Goal: Task Accomplishment & Management: Complete application form

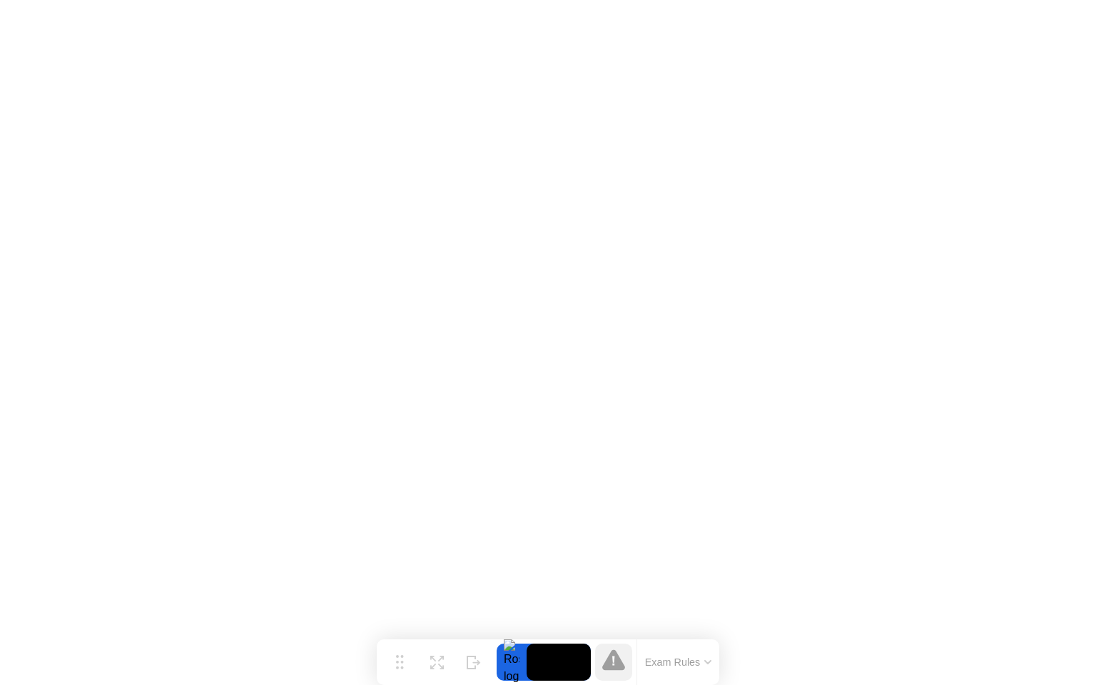
click at [705, 661] on icon at bounding box center [708, 662] width 6 height 3
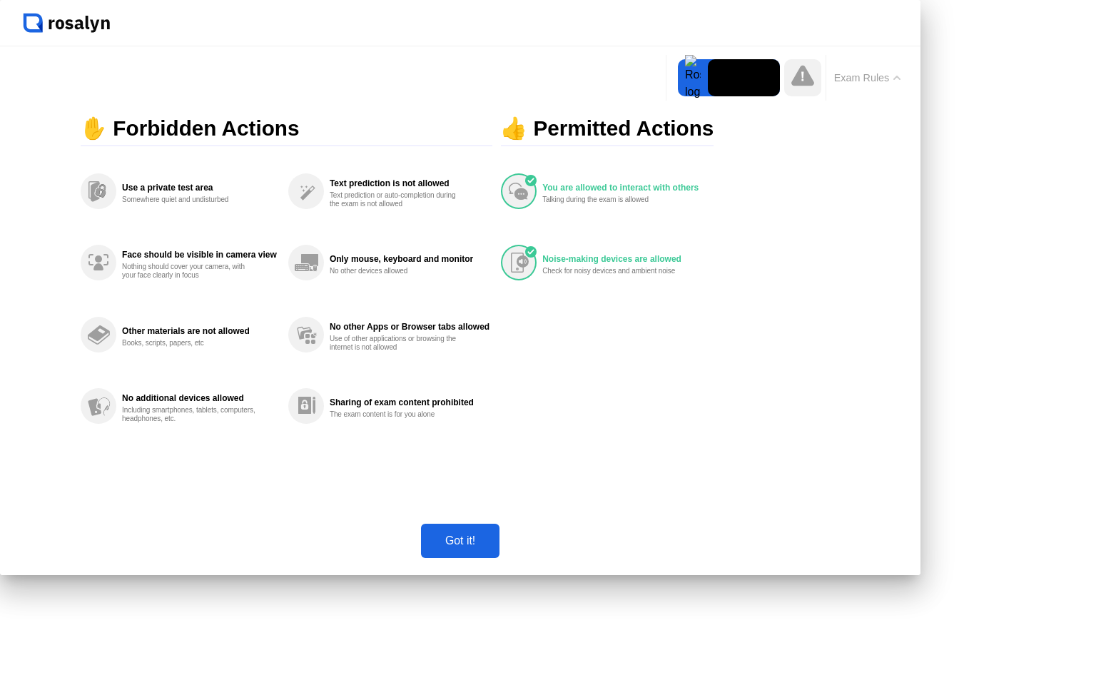
click at [495, 547] on div "Got it!" at bounding box center [460, 540] width 70 height 13
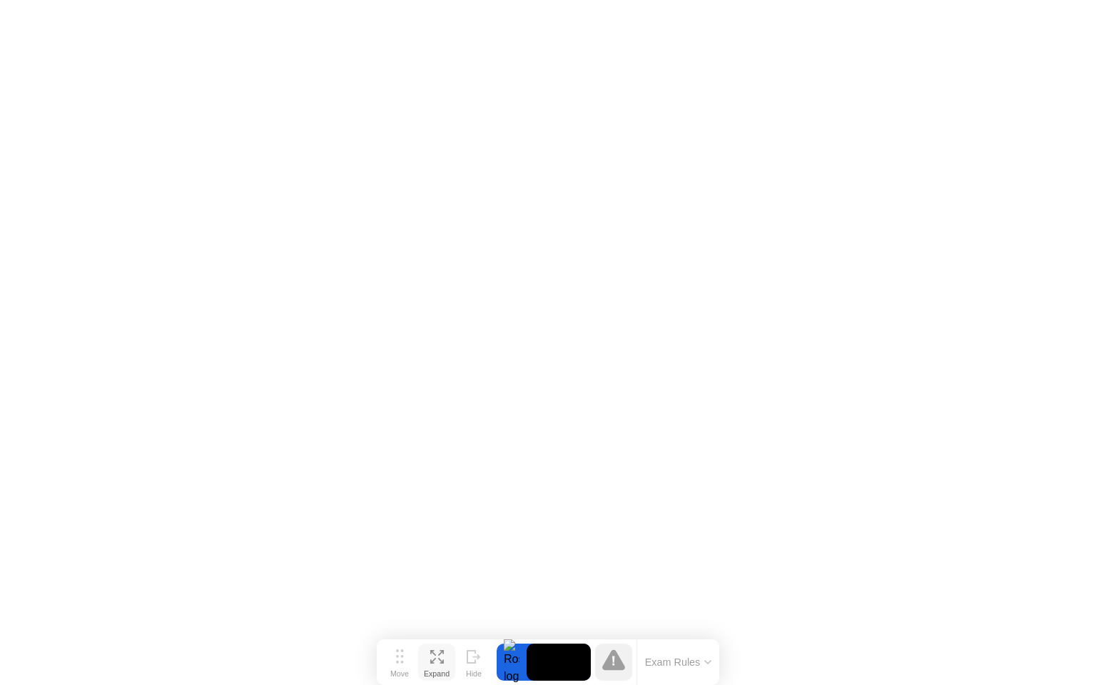
click at [435, 662] on icon at bounding box center [437, 657] width 14 height 14
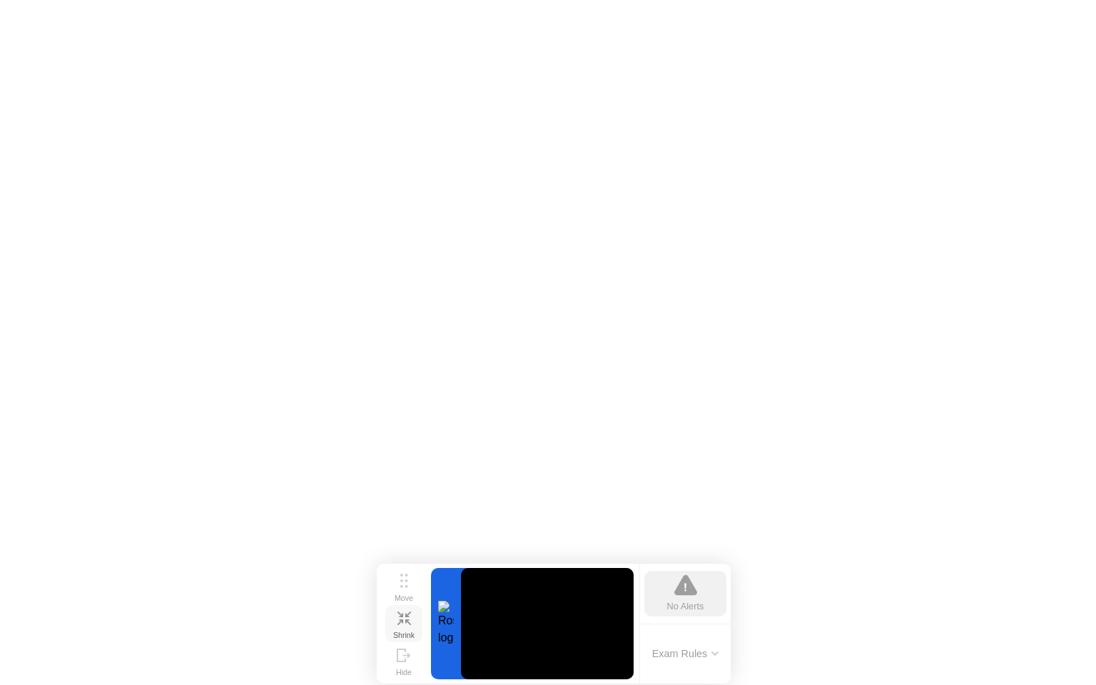
click at [403, 623] on icon at bounding box center [404, 619] width 14 height 14
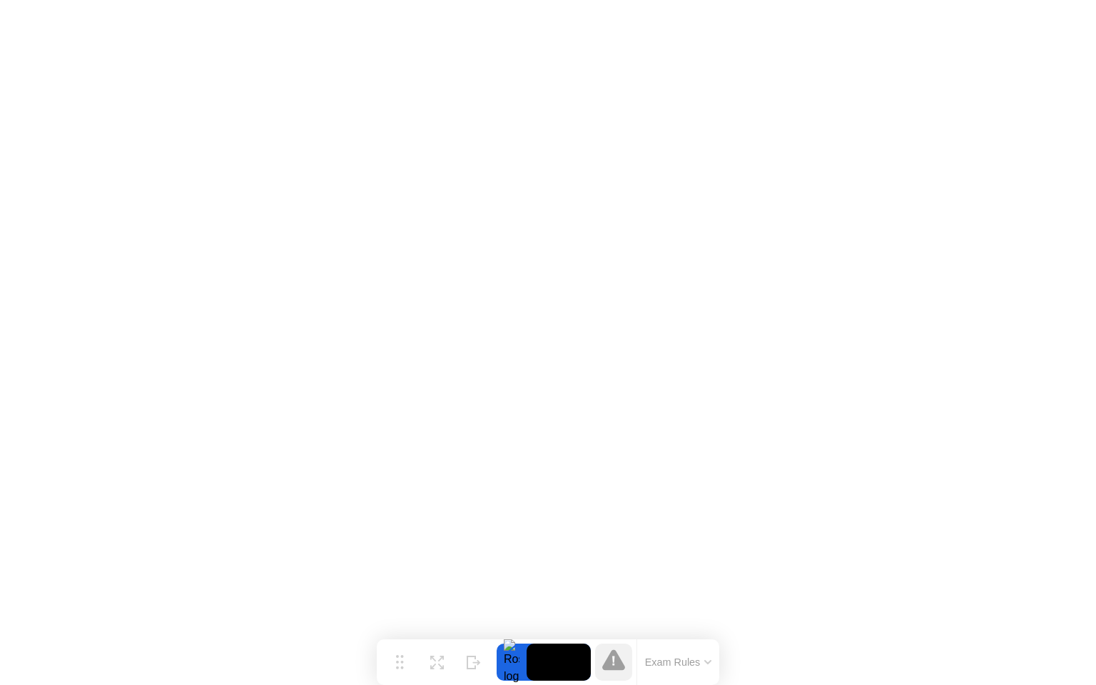
click at [614, 662] on icon at bounding box center [613, 661] width 3 height 10
click img
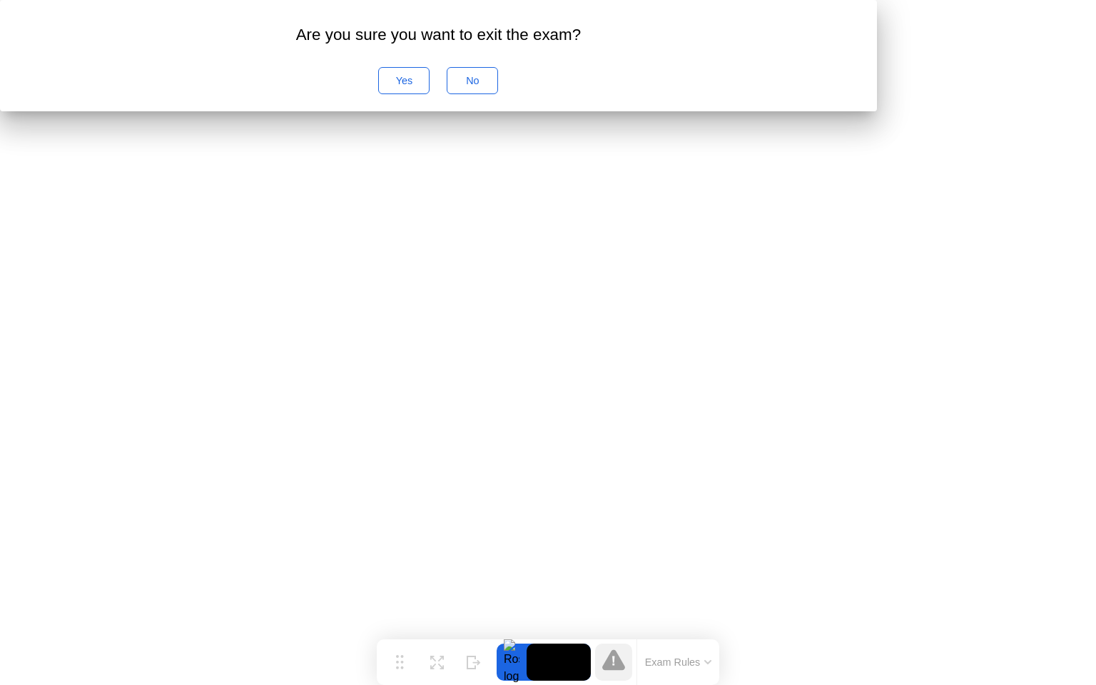
click at [493, 86] on div "No" at bounding box center [472, 80] width 41 height 11
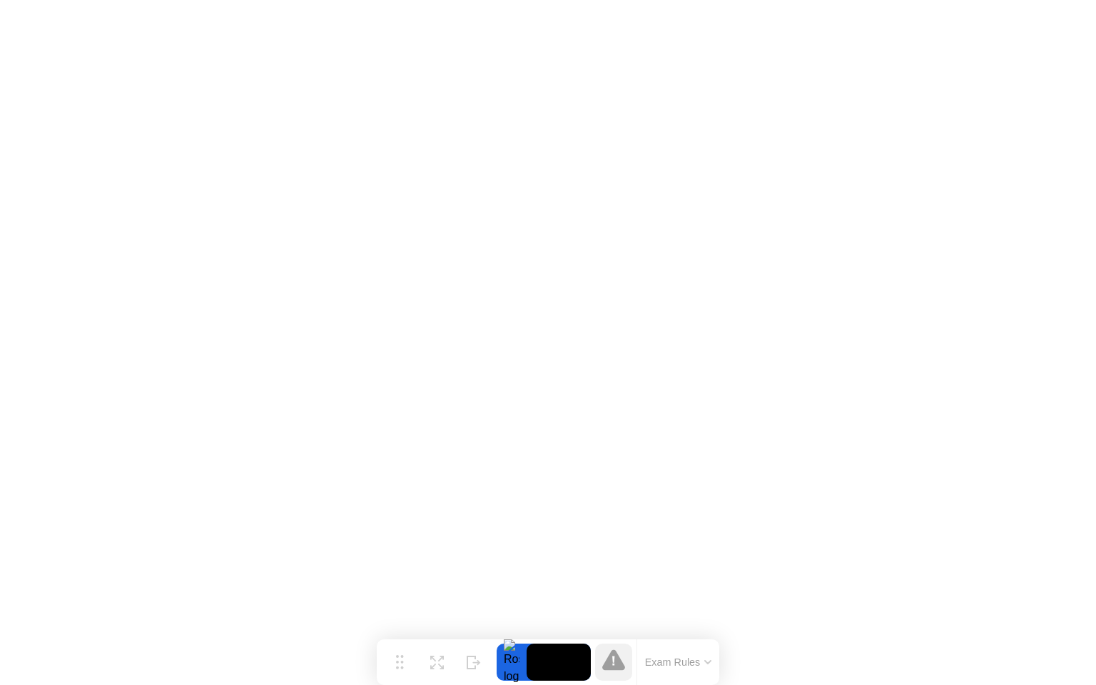
click at [513, 666] on div at bounding box center [512, 662] width 30 height 37
click at [615, 661] on icon at bounding box center [613, 659] width 23 height 21
click at [512, 660] on div at bounding box center [512, 662] width 30 height 37
click at [398, 662] on icon at bounding box center [400, 656] width 8 height 14
click at [400, 669] on div "Move" at bounding box center [399, 673] width 19 height 9
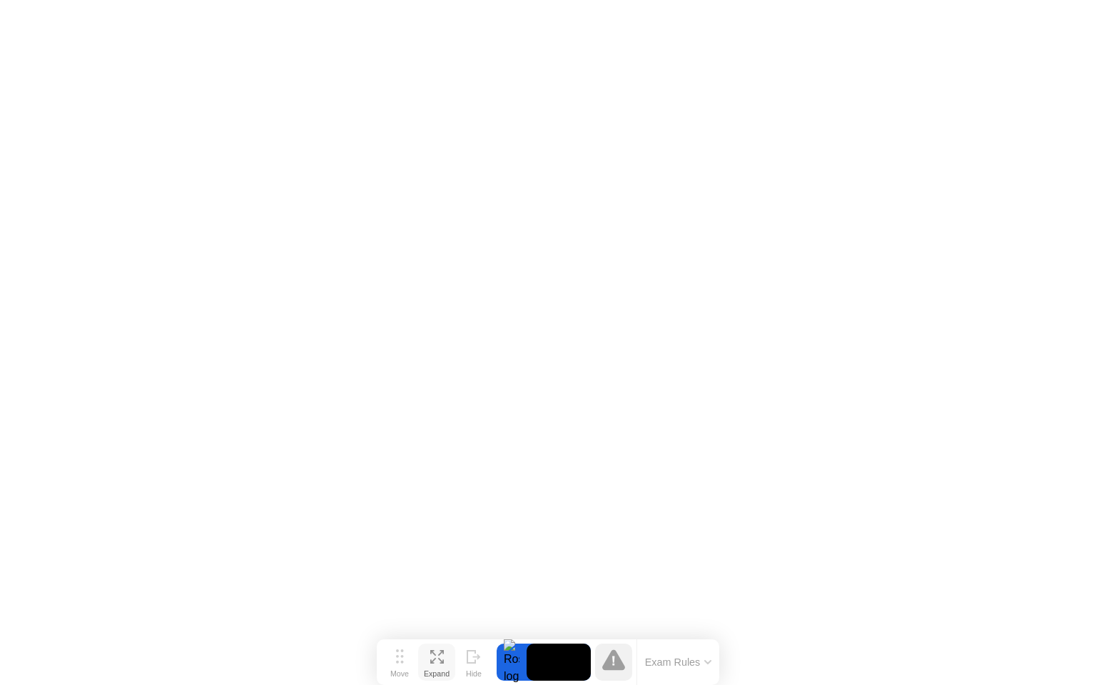
click at [435, 655] on icon at bounding box center [437, 657] width 14 height 14
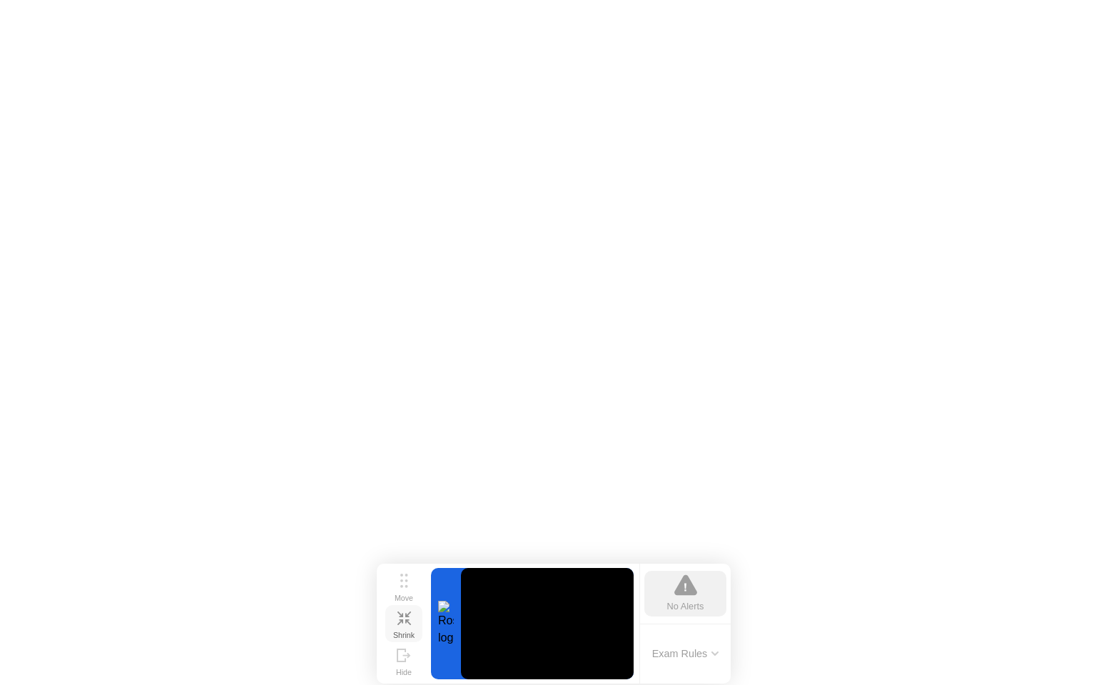
click at [403, 619] on icon at bounding box center [404, 619] width 14 height 14
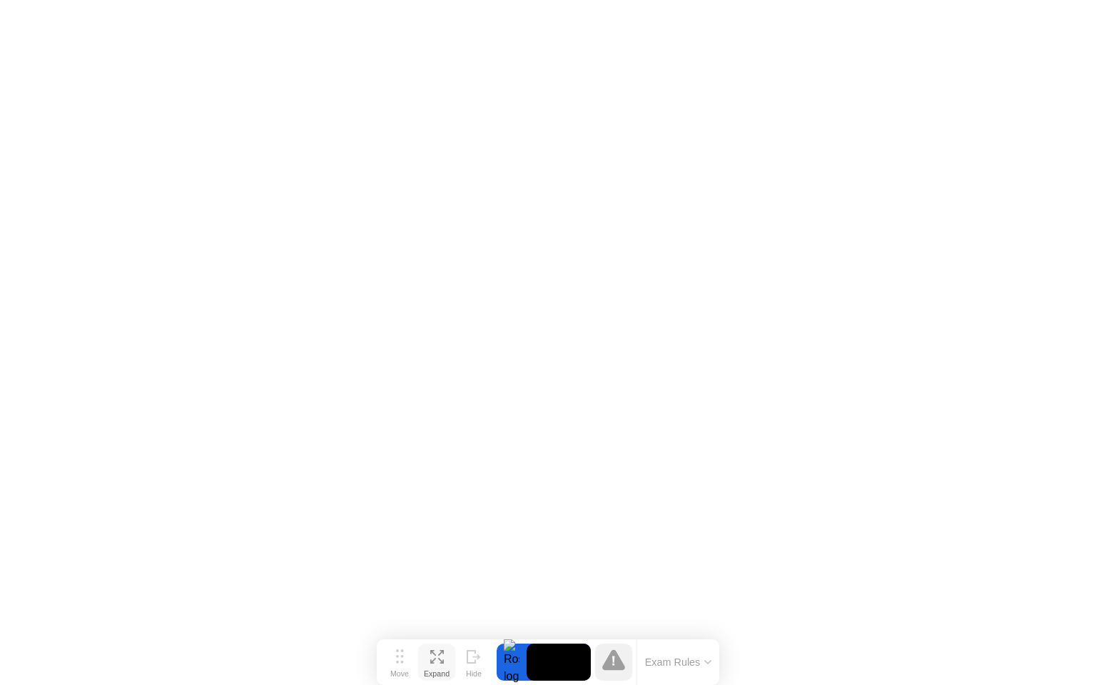
click at [618, 660] on icon at bounding box center [613, 659] width 23 height 21
click at [661, 662] on button "Exam Rules" at bounding box center [679, 662] width 76 height 13
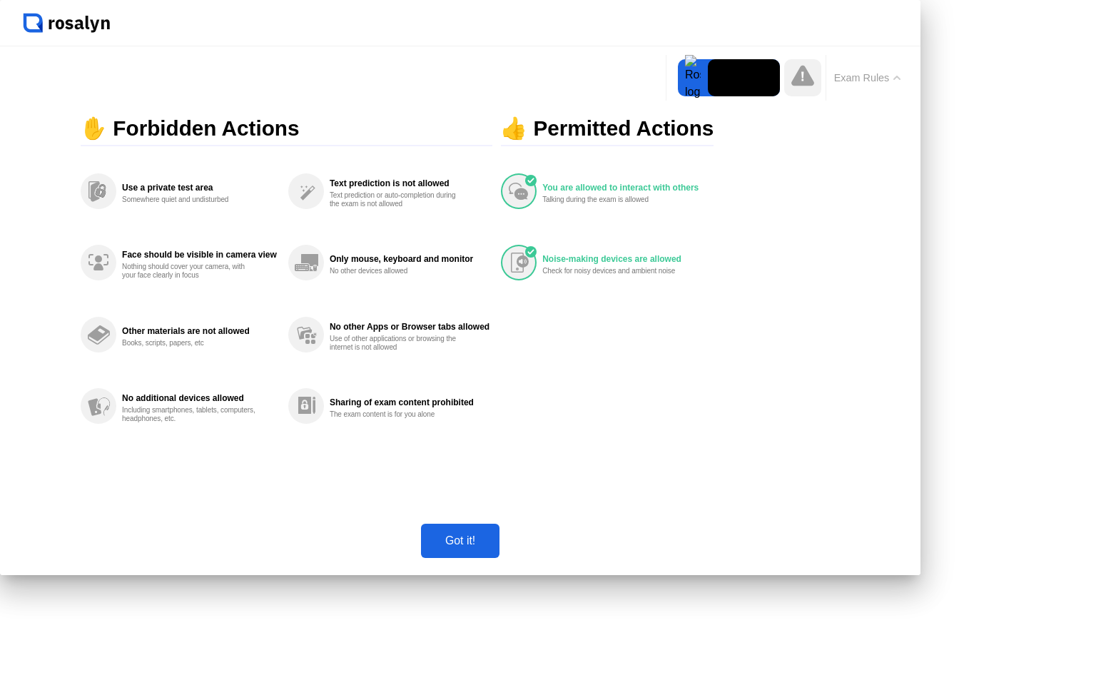
click at [495, 547] on div "Got it!" at bounding box center [460, 540] width 70 height 13
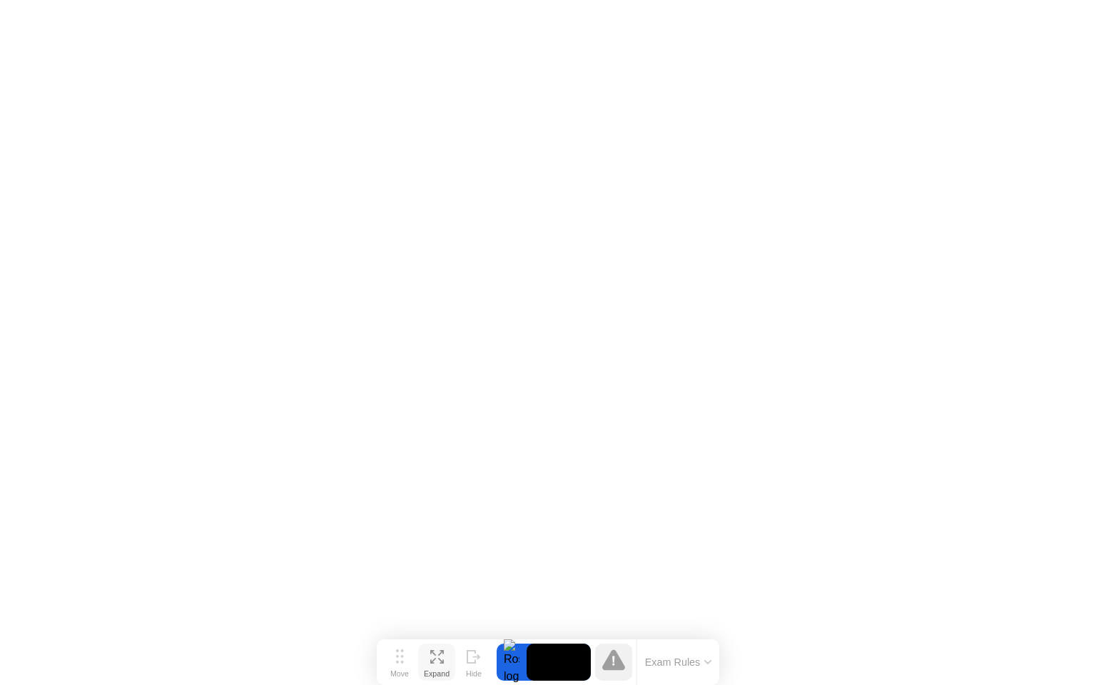
click at [572, 669] on video at bounding box center [559, 662] width 64 height 37
click at [610, 656] on icon at bounding box center [613, 659] width 23 height 21
click at [610, 657] on icon at bounding box center [613, 659] width 23 height 21
click at [711, 662] on icon at bounding box center [708, 662] width 6 height 3
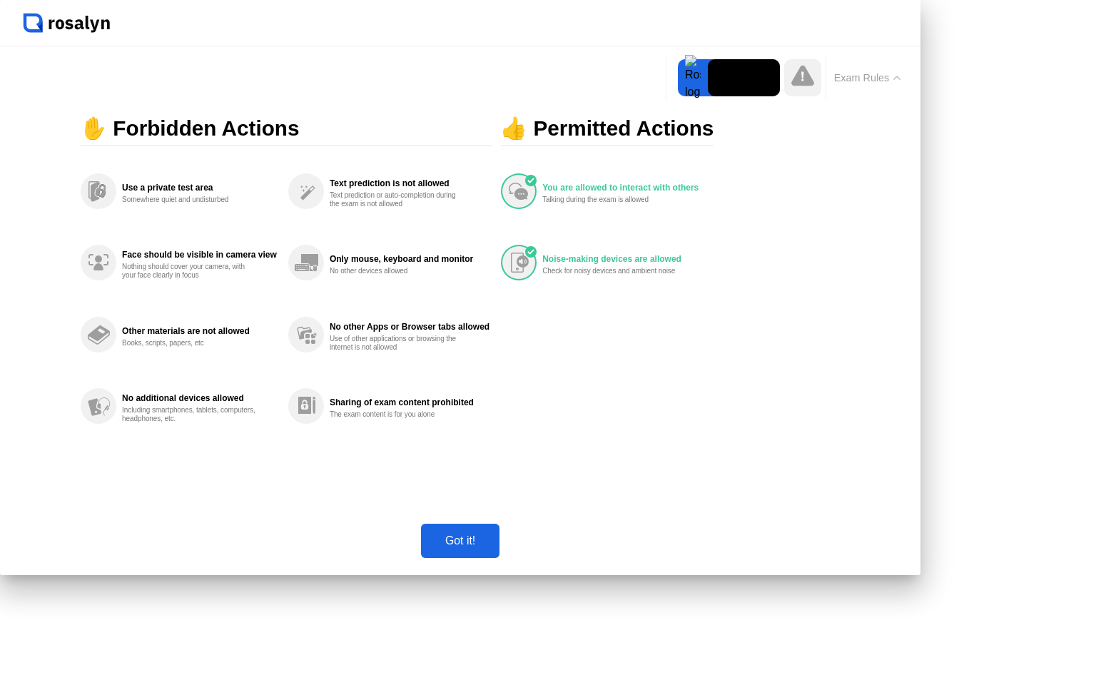
click at [495, 547] on div "Got it!" at bounding box center [460, 540] width 70 height 13
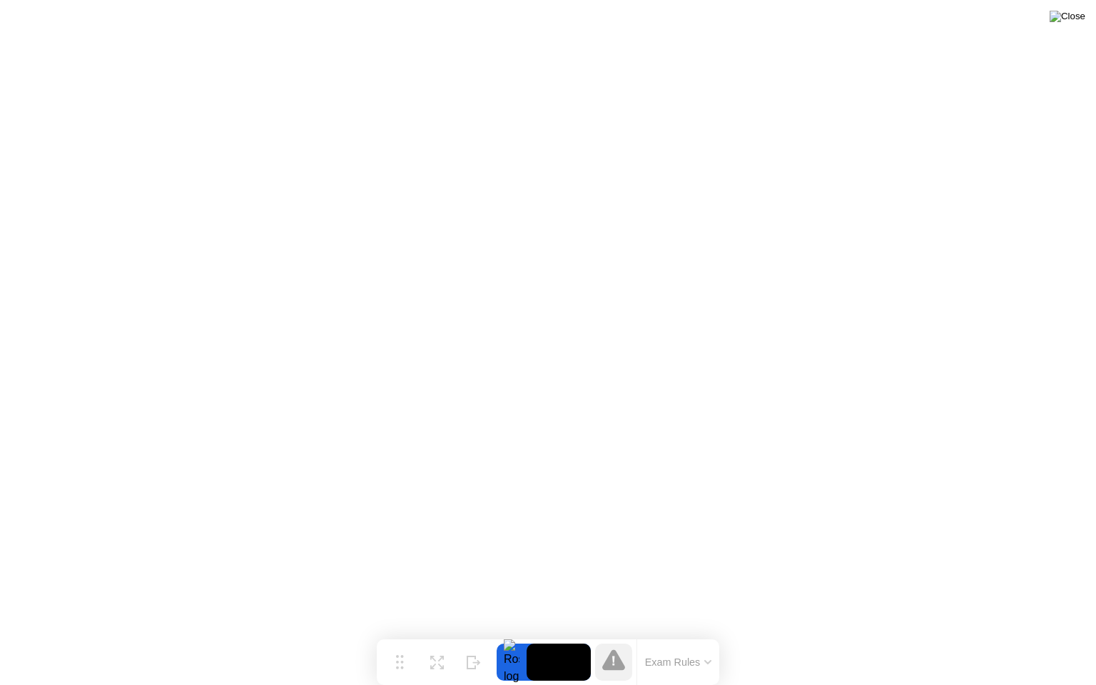
click at [1081, 19] on img at bounding box center [1068, 16] width 36 height 11
